Goal: Task Accomplishment & Management: Complete application form

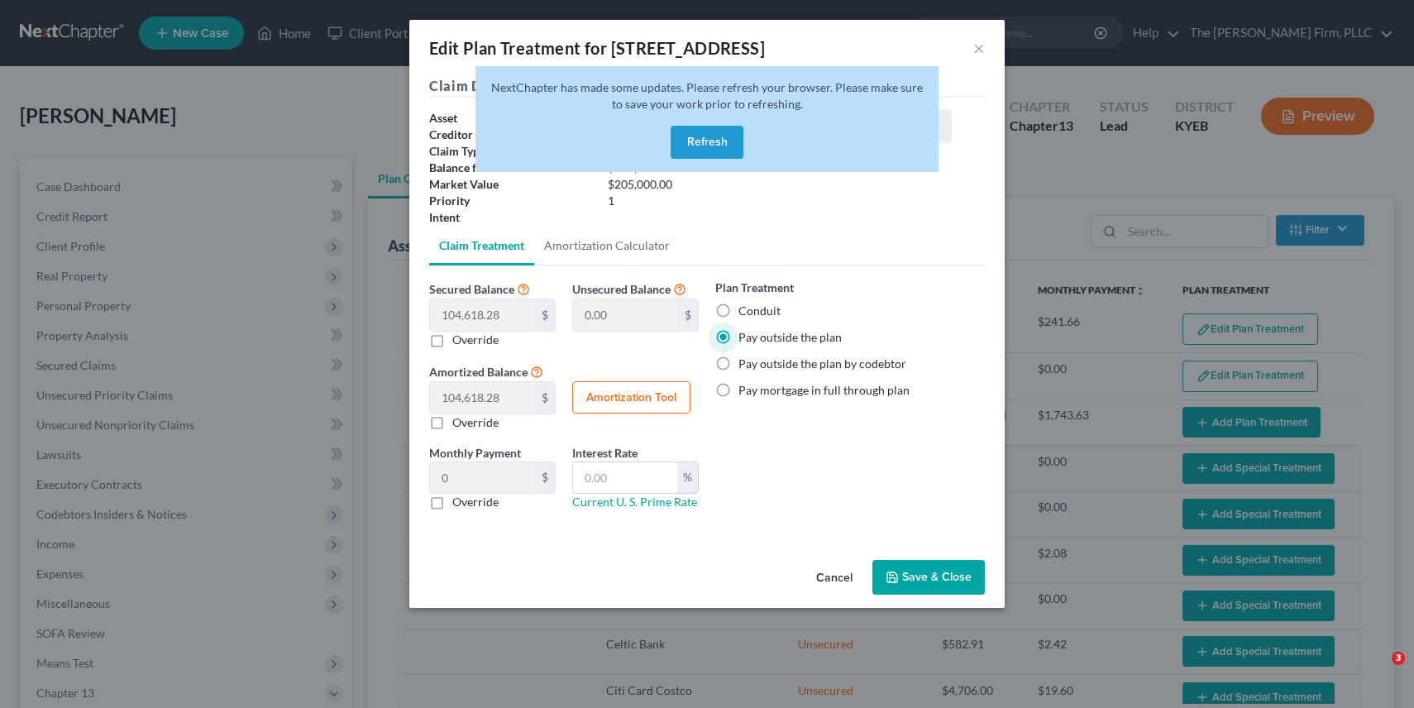
select select "59"
click at [725, 143] on button "Refresh" at bounding box center [707, 142] width 73 height 33
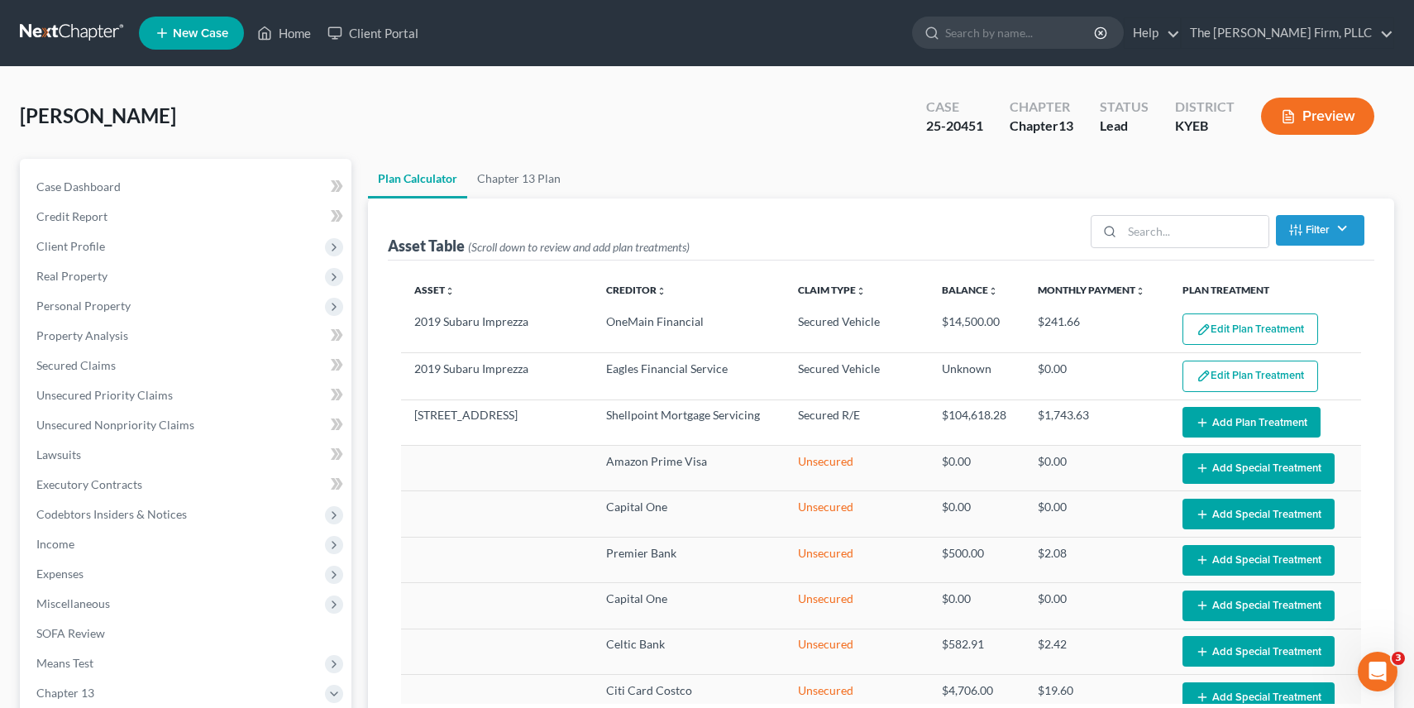
select select "59"
click at [66, 40] on link at bounding box center [73, 33] width 106 height 30
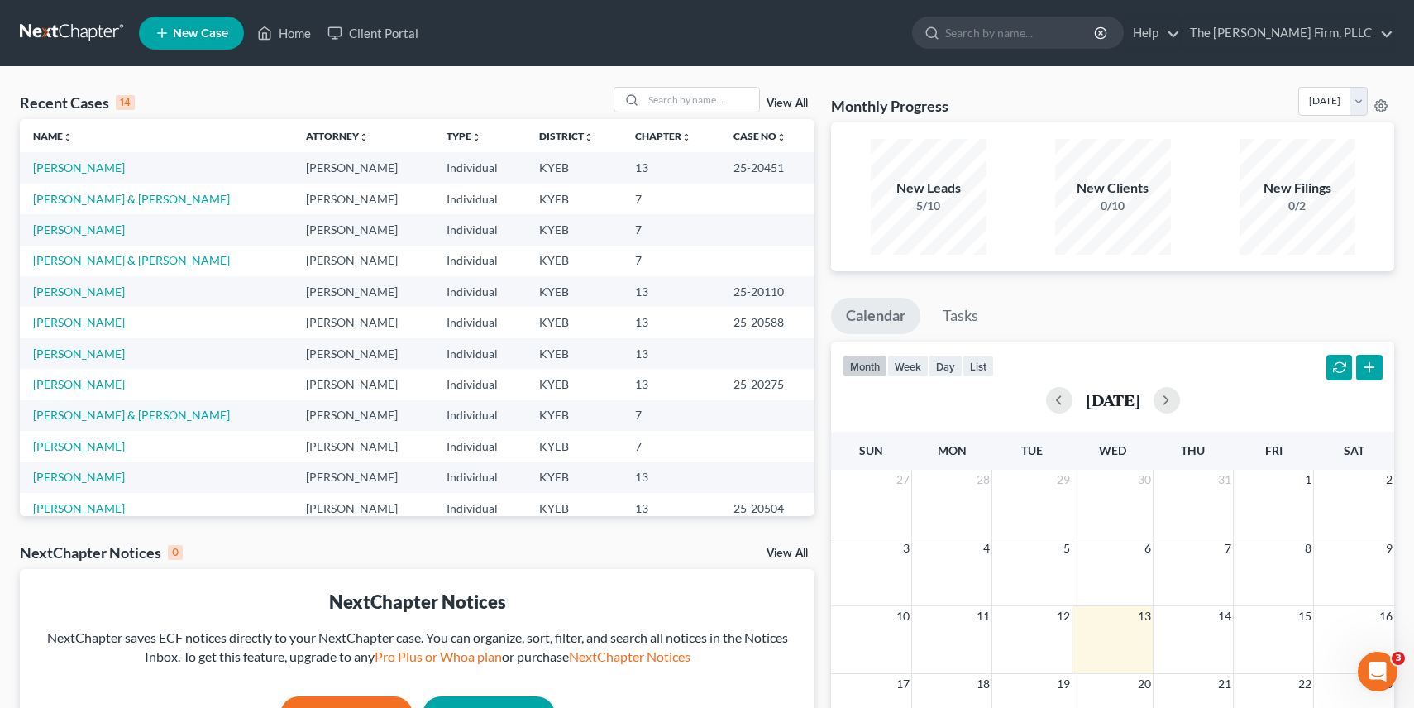
scroll to position [29, 0]
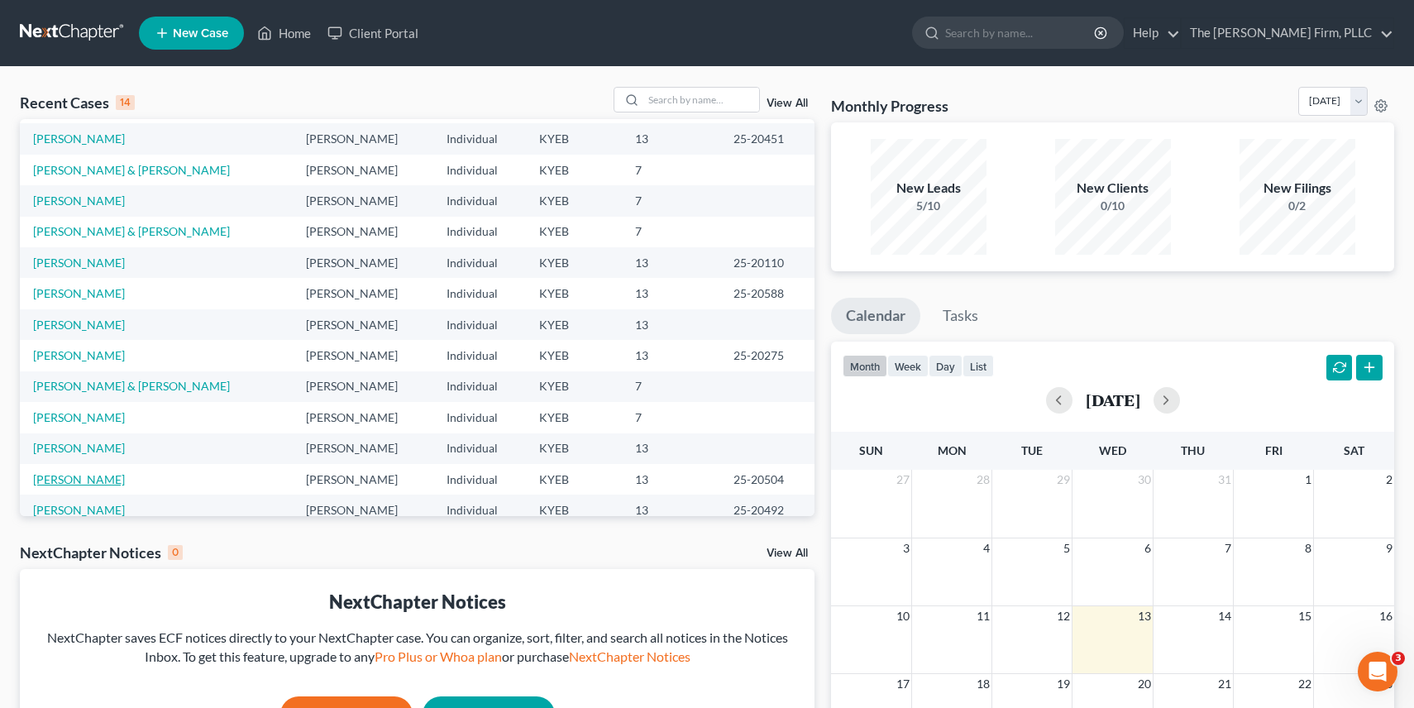
click at [92, 477] on link "Spears, Jeffrey L." at bounding box center [79, 479] width 92 height 14
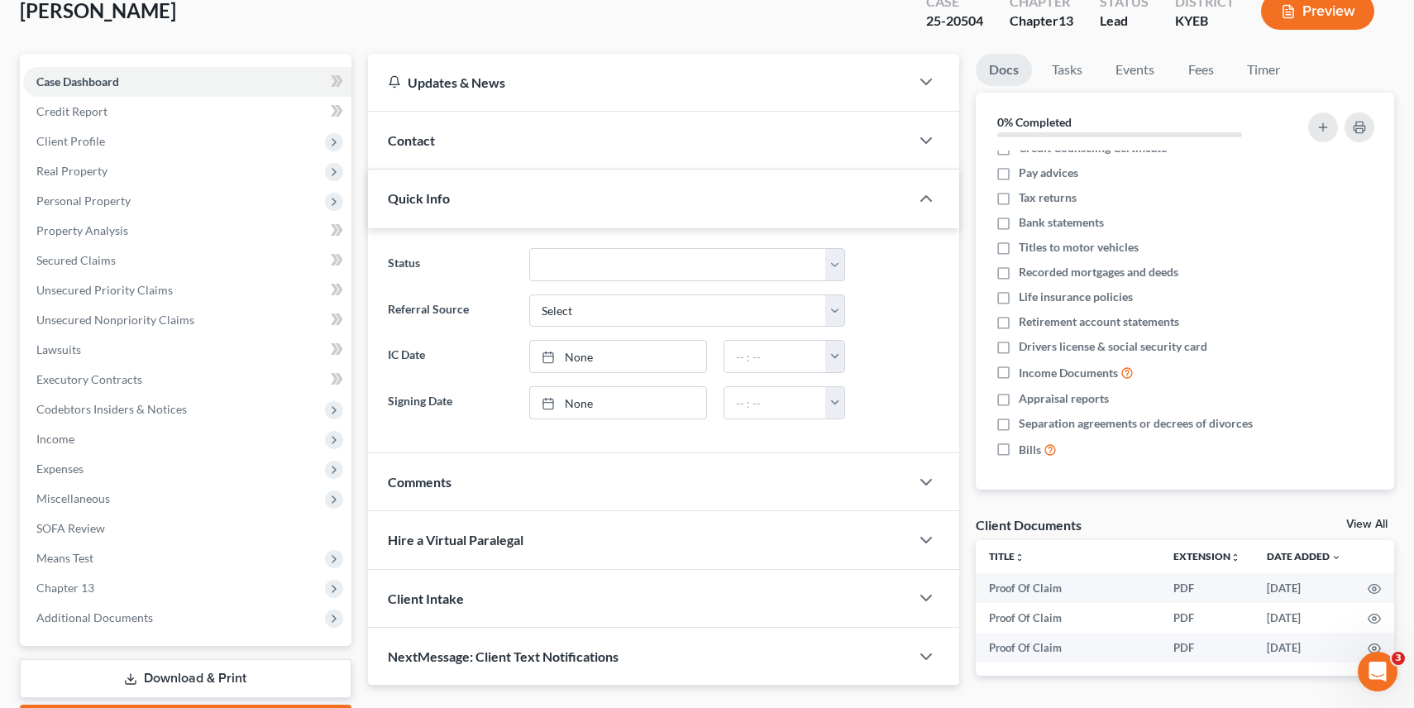
scroll to position [199, 0]
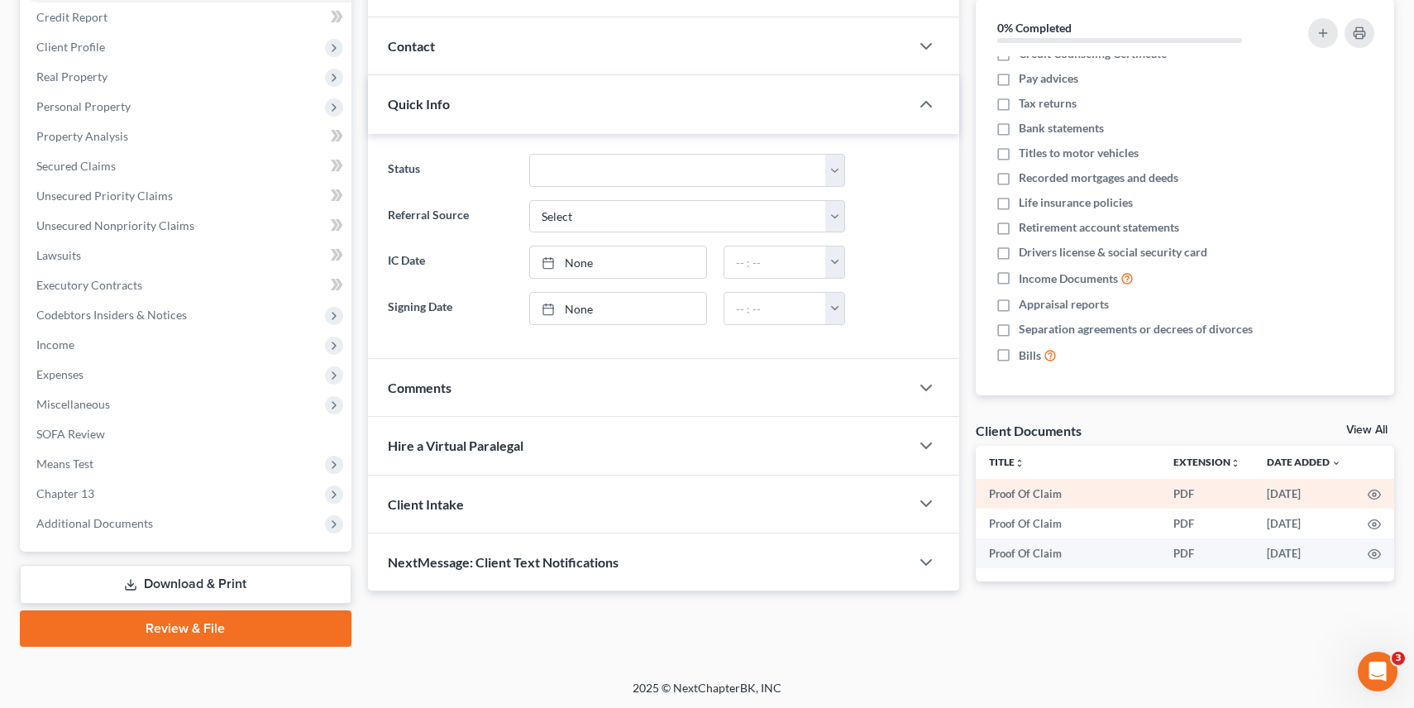
click at [1080, 490] on td "Proof Of Claim" at bounding box center [1068, 494] width 184 height 30
click at [1371, 491] on icon "button" at bounding box center [1374, 494] width 13 height 13
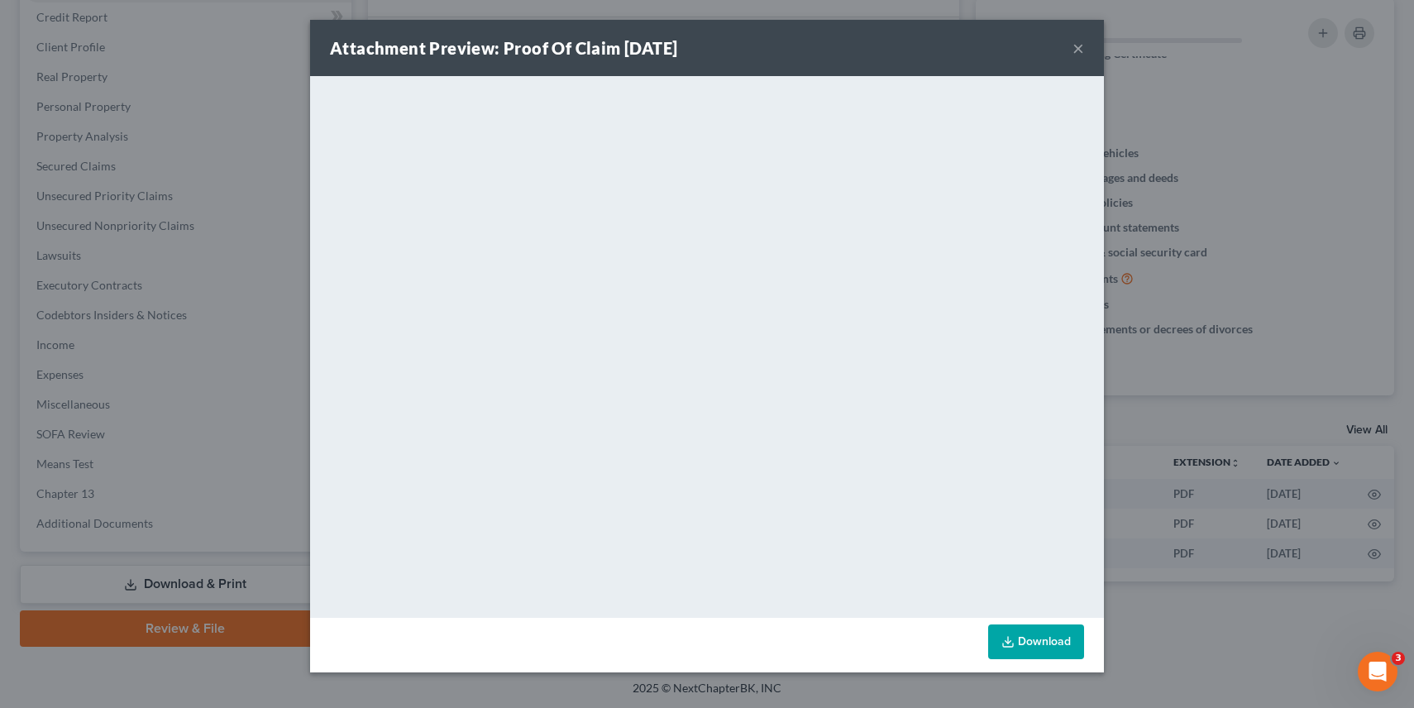
click at [1078, 46] on button "×" at bounding box center [1078, 48] width 12 height 20
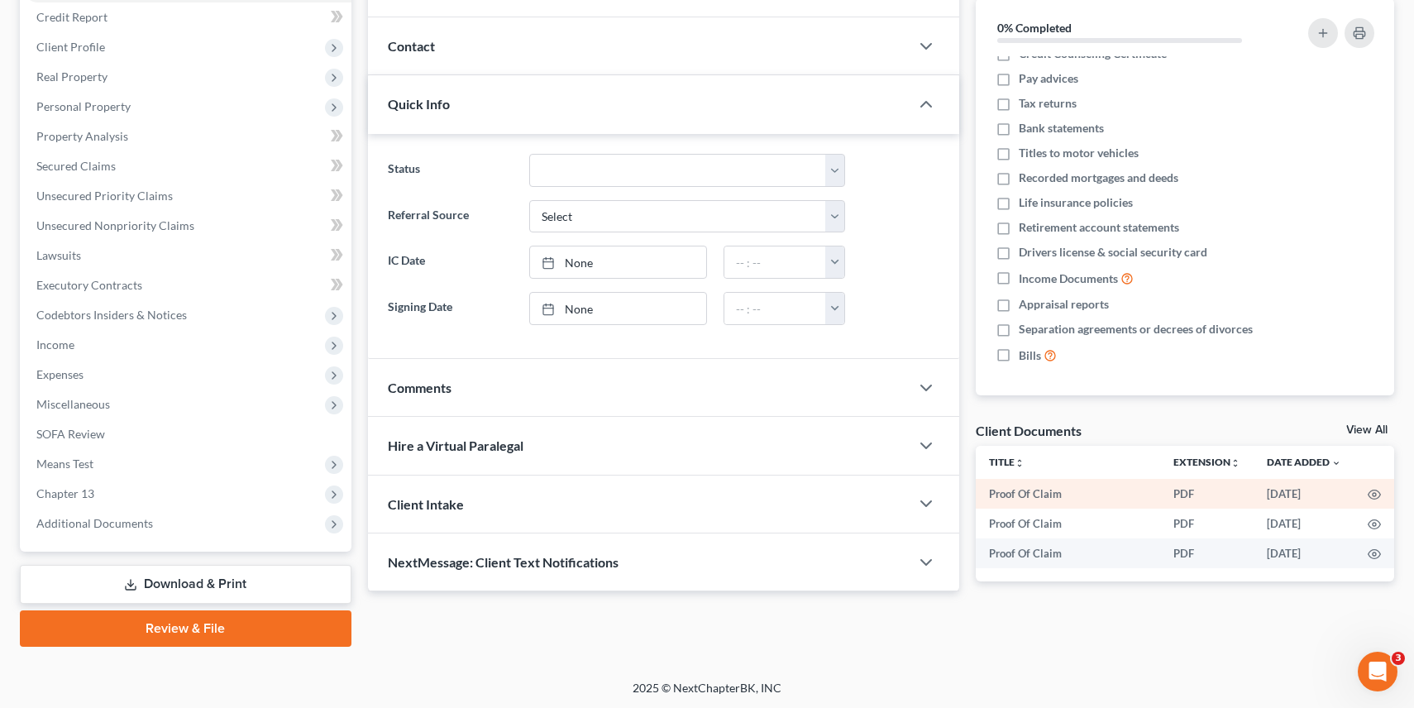
click at [1180, 490] on td "PDF" at bounding box center [1206, 494] width 93 height 30
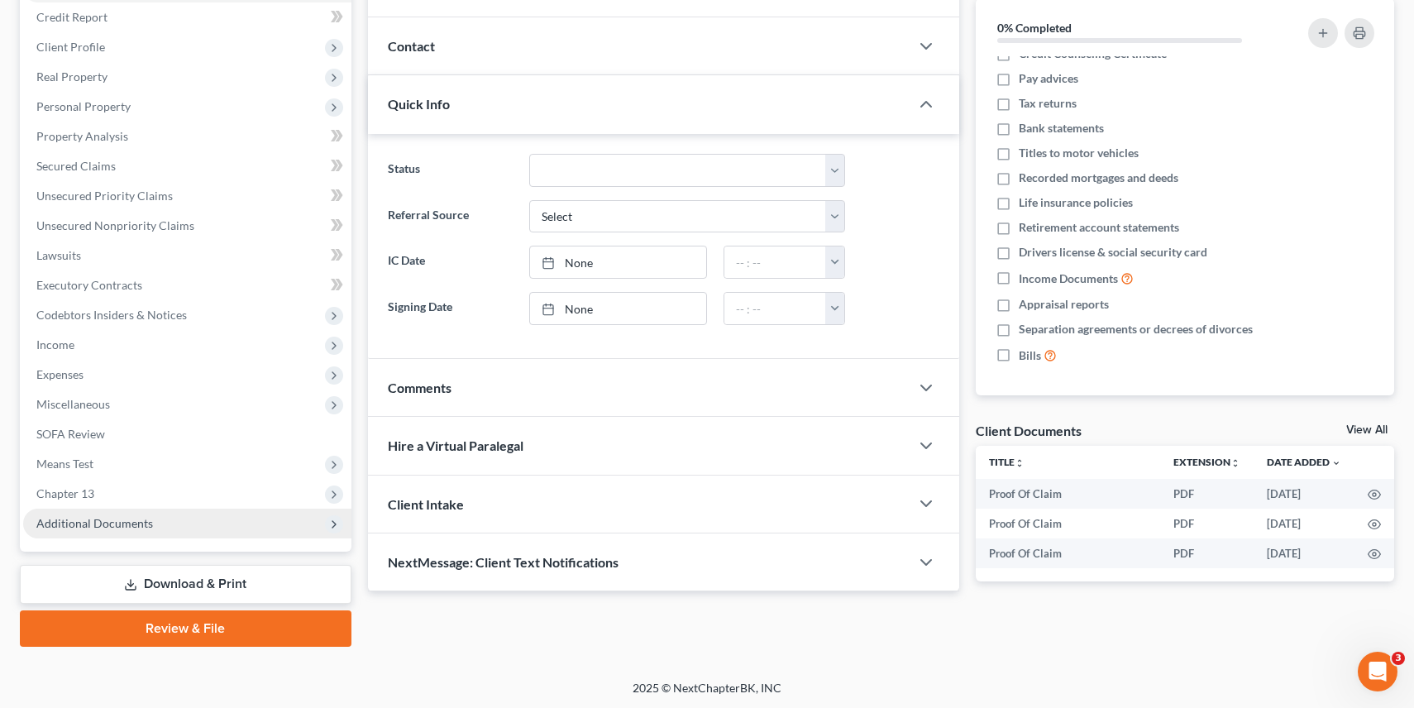
click at [89, 523] on span "Additional Documents" at bounding box center [94, 523] width 117 height 14
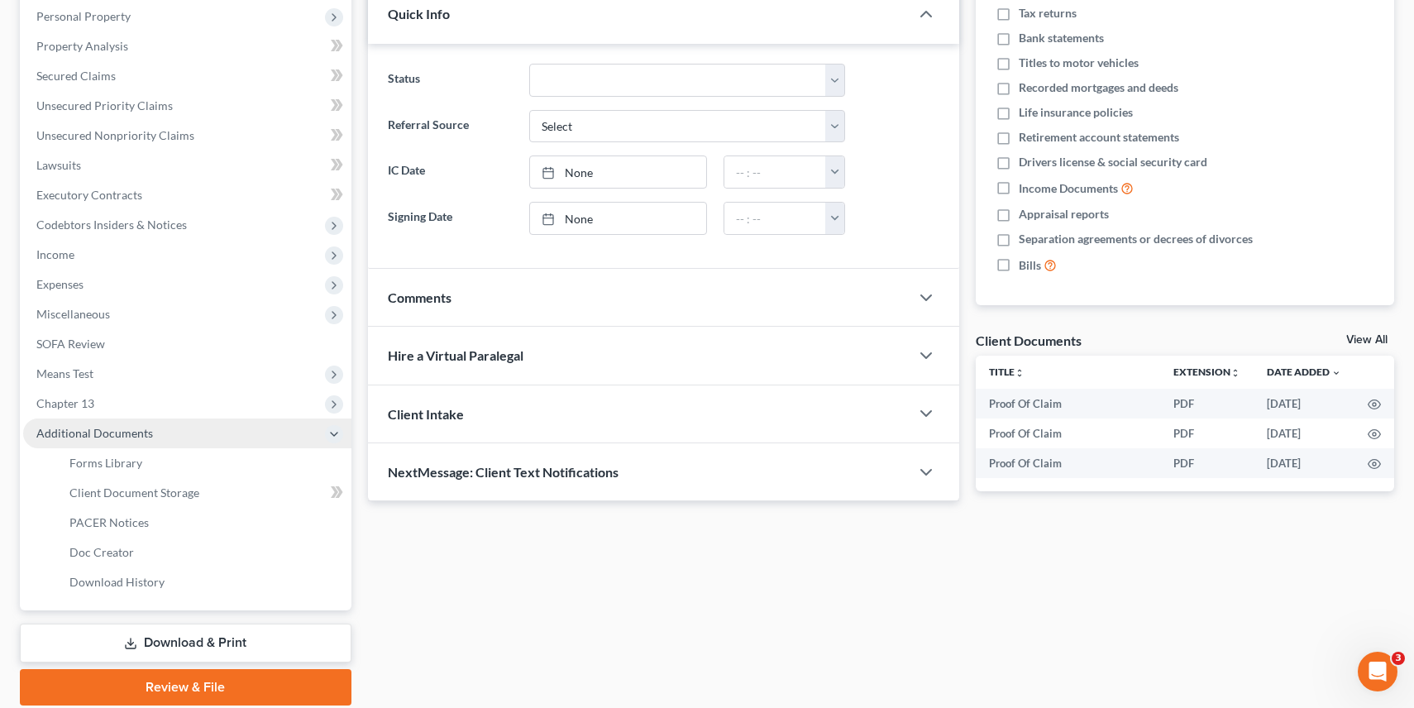
scroll to position [290, 0]
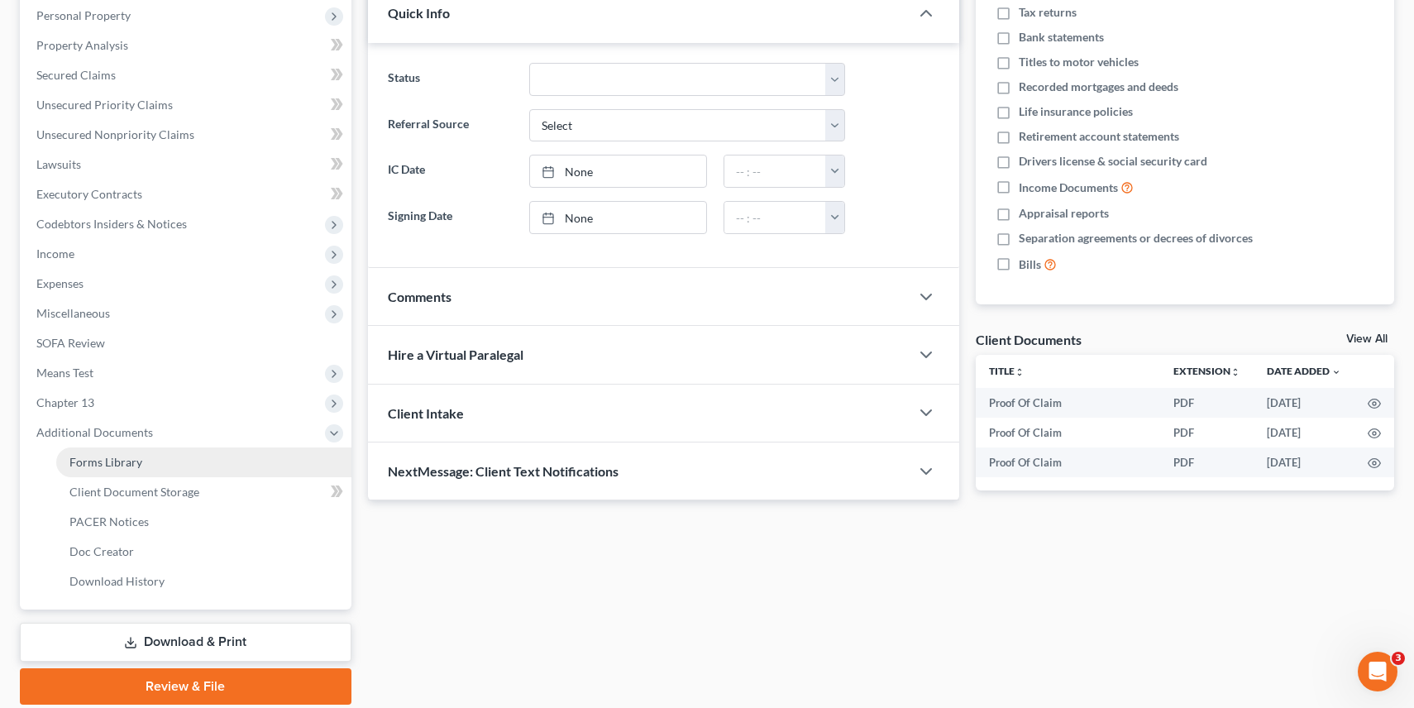
click at [112, 464] on span "Forms Library" at bounding box center [105, 462] width 73 height 14
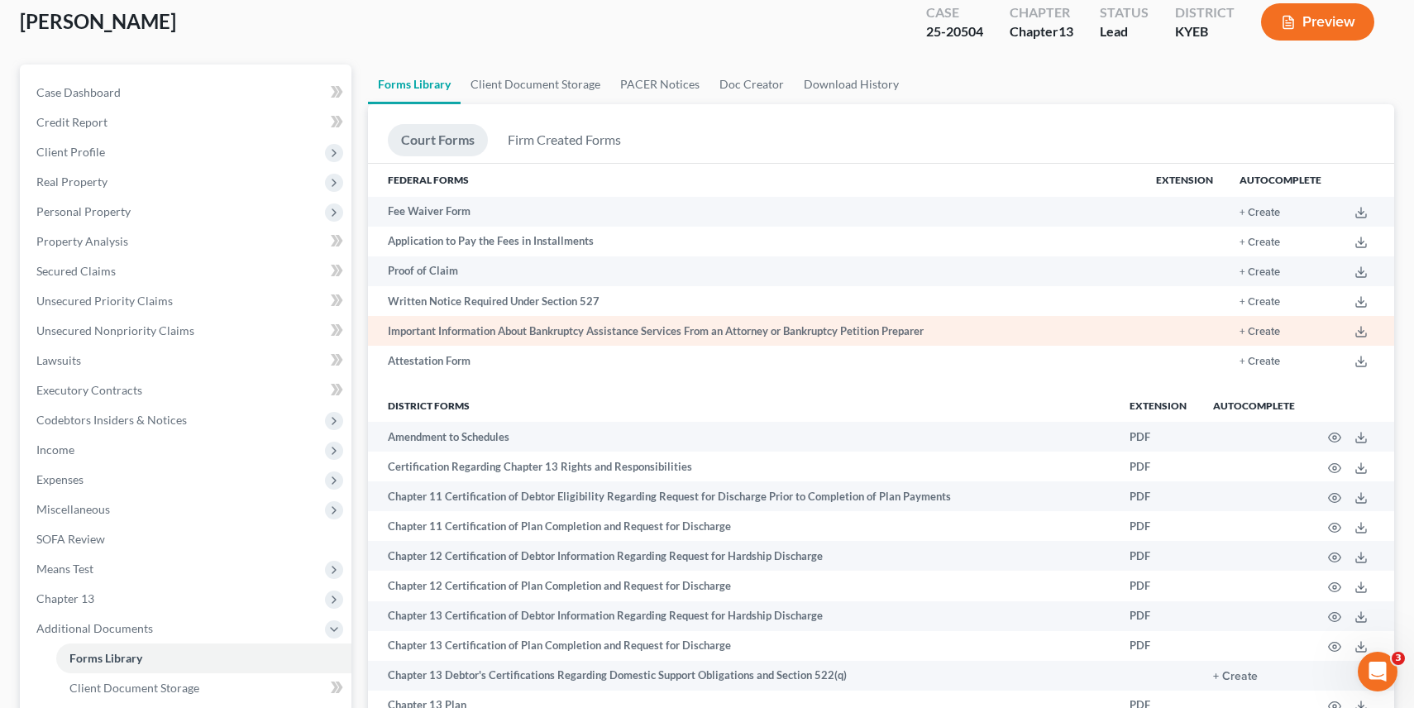
scroll to position [90, 0]
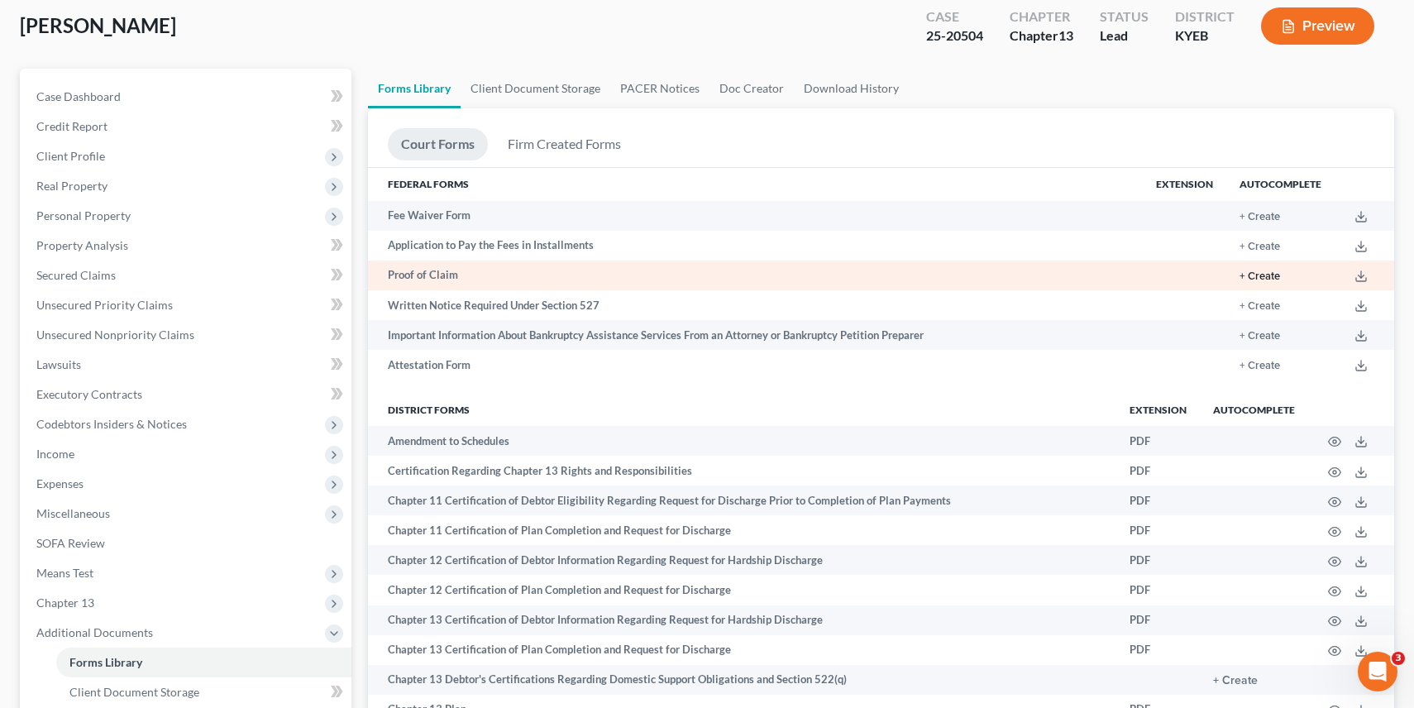
click at [1273, 277] on button "+ Create" at bounding box center [1260, 276] width 41 height 11
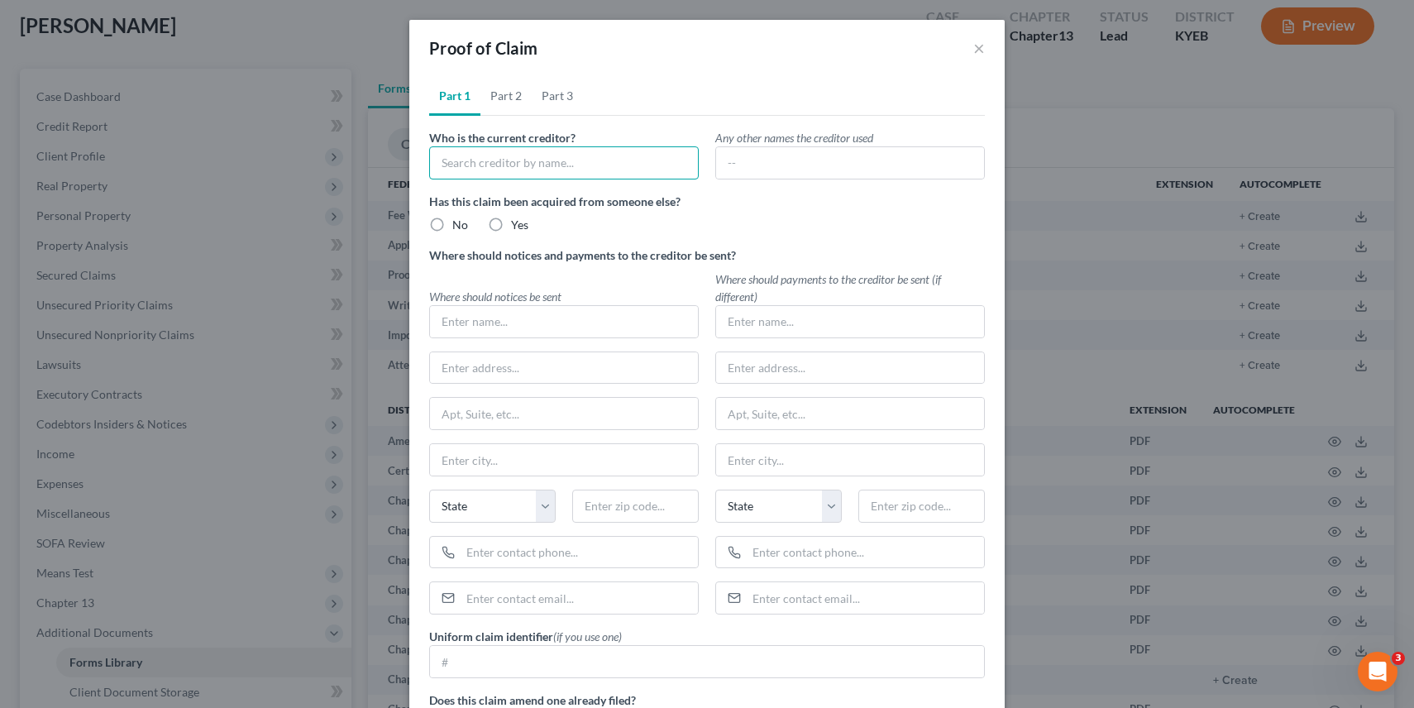
click at [562, 155] on input "text" at bounding box center [564, 162] width 270 height 33
